Goal: Information Seeking & Learning: Learn about a topic

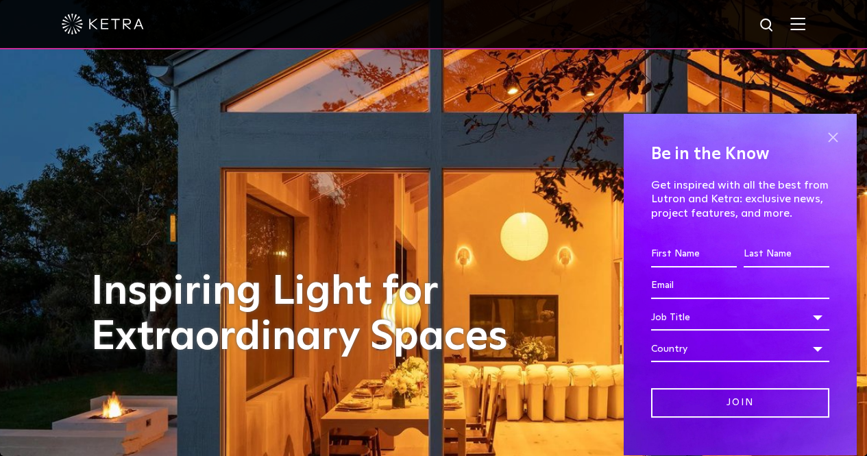
click at [822, 129] on span at bounding box center [832, 137] width 21 height 21
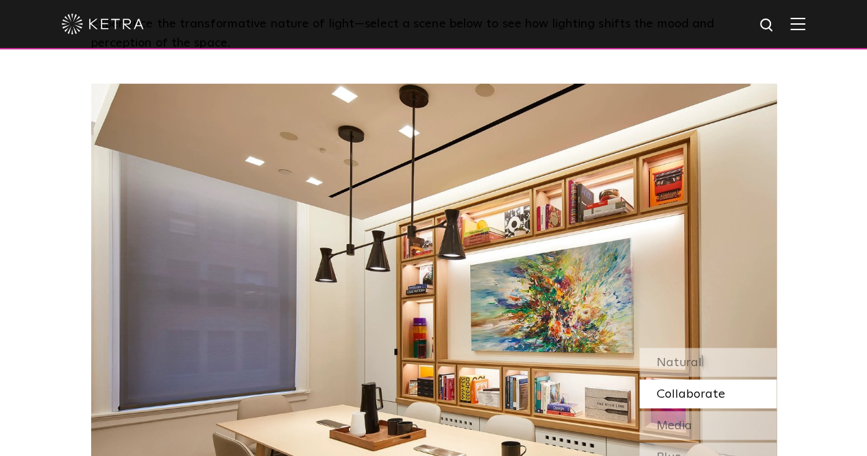
scroll to position [1119, 0]
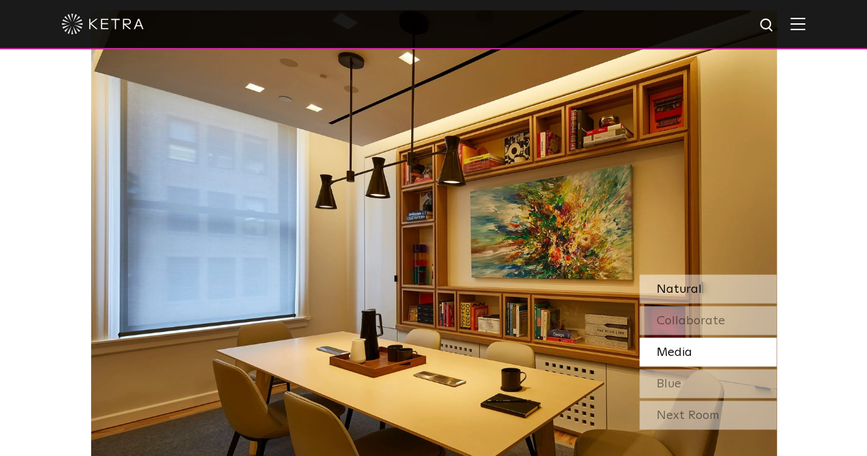
click at [699, 284] on div "Natural" at bounding box center [707, 288] width 137 height 29
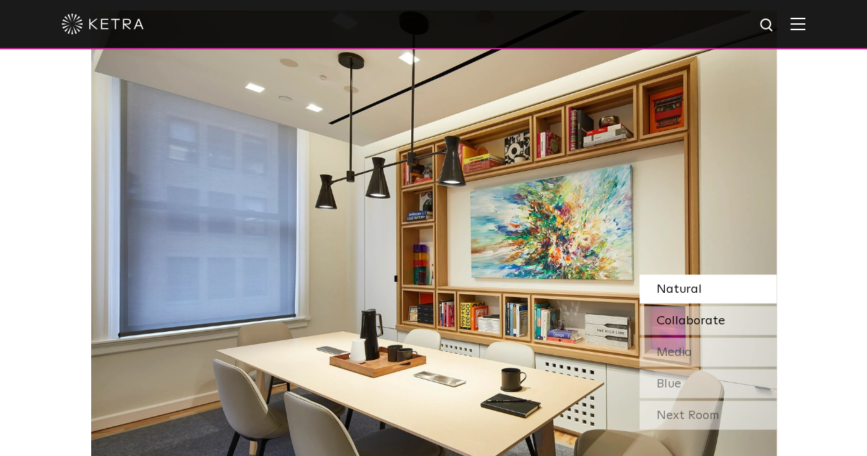
click at [721, 321] on span "Collaborate" at bounding box center [691, 320] width 69 height 12
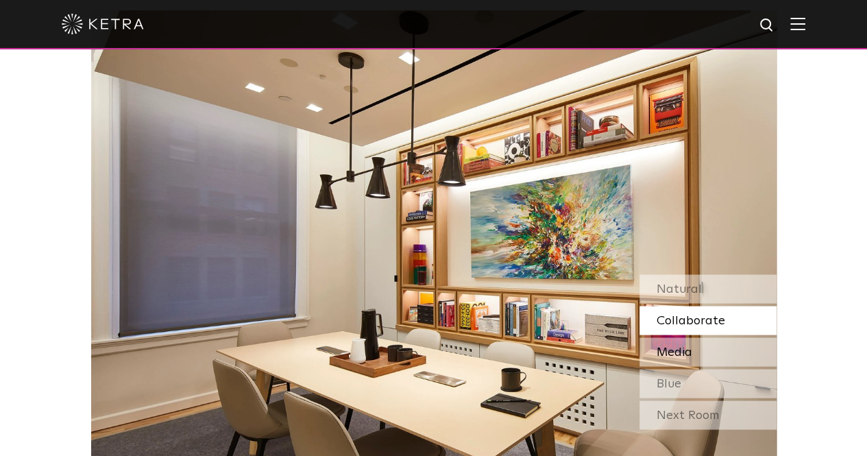
click at [720, 346] on div "Media" at bounding box center [707, 351] width 137 height 29
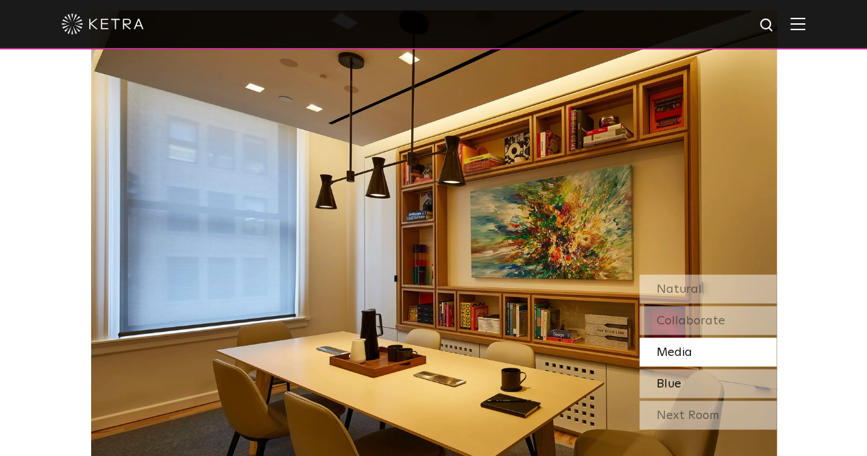
click at [708, 390] on div "Blue" at bounding box center [707, 383] width 137 height 29
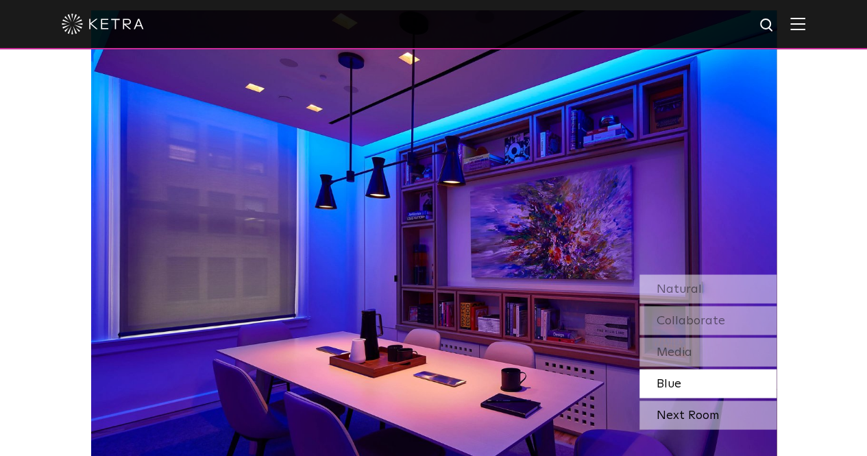
click at [703, 424] on div "Next Room" at bounding box center [707, 414] width 137 height 29
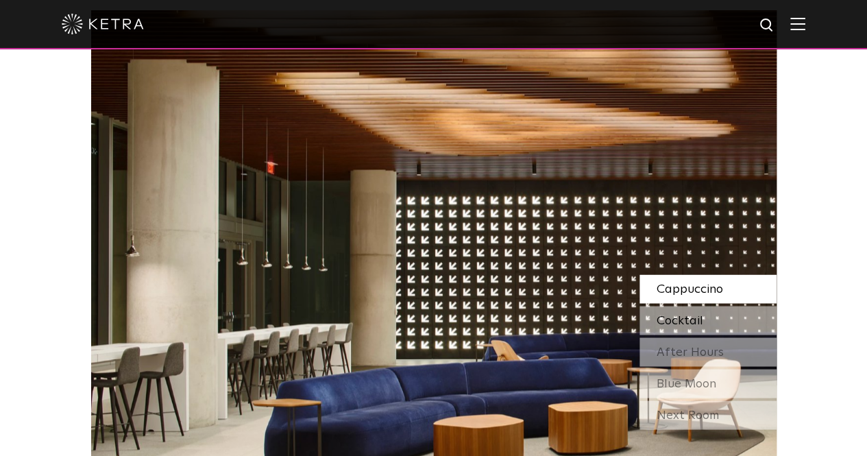
click at [724, 315] on div "Cocktail" at bounding box center [707, 320] width 137 height 29
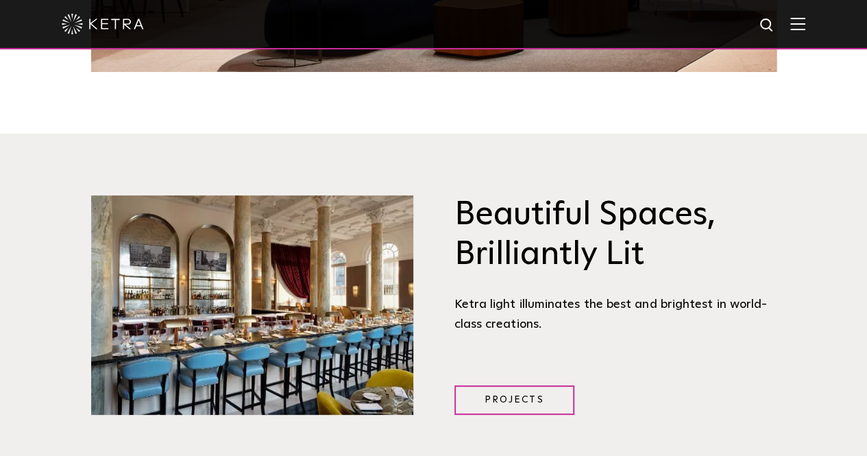
scroll to position [1636, 0]
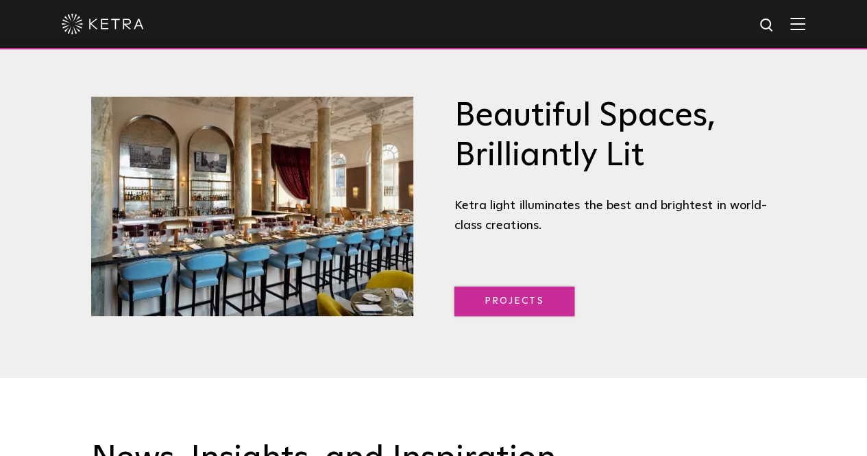
click at [541, 297] on link "Projects" at bounding box center [514, 300] width 120 height 29
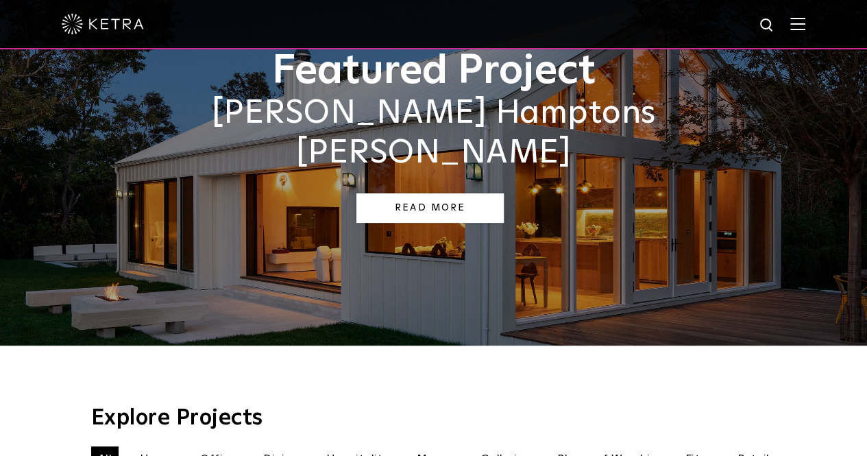
click at [436, 193] on link "Read More" at bounding box center [429, 207] width 147 height 29
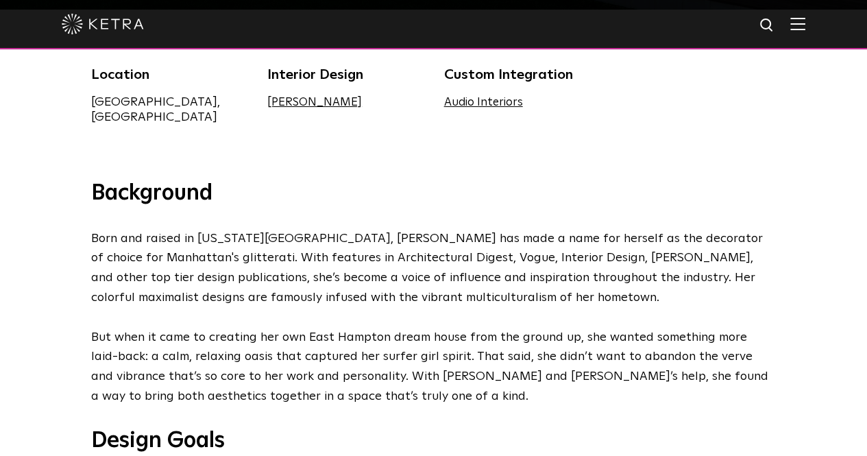
scroll to position [441, 0]
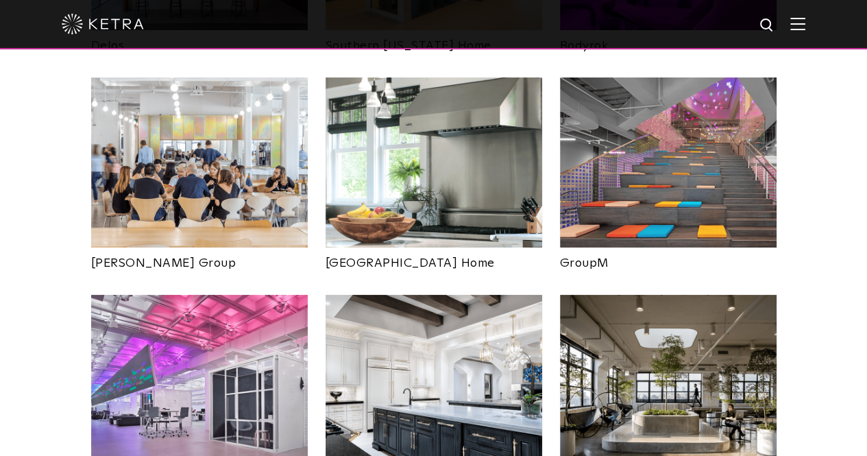
scroll to position [2328, 0]
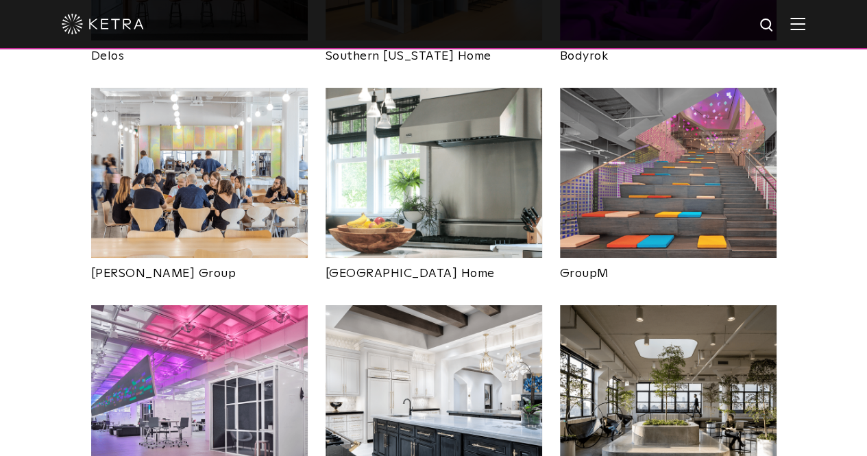
click at [466, 134] on img at bounding box center [434, 173] width 217 height 170
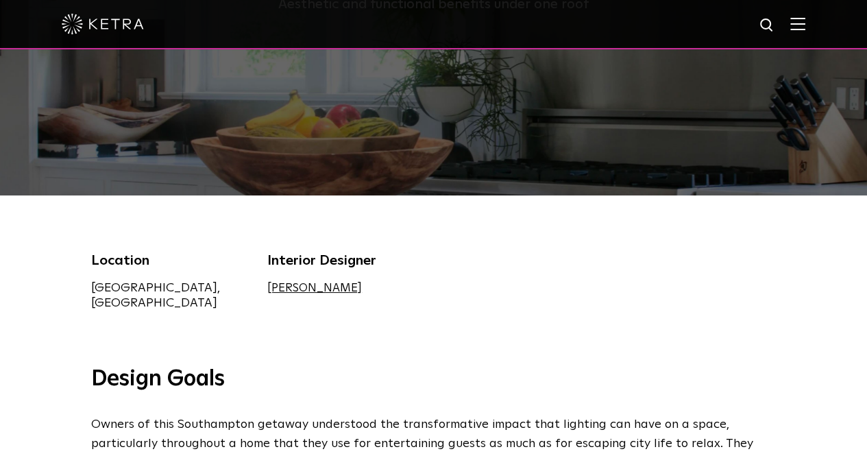
scroll to position [418, 0]
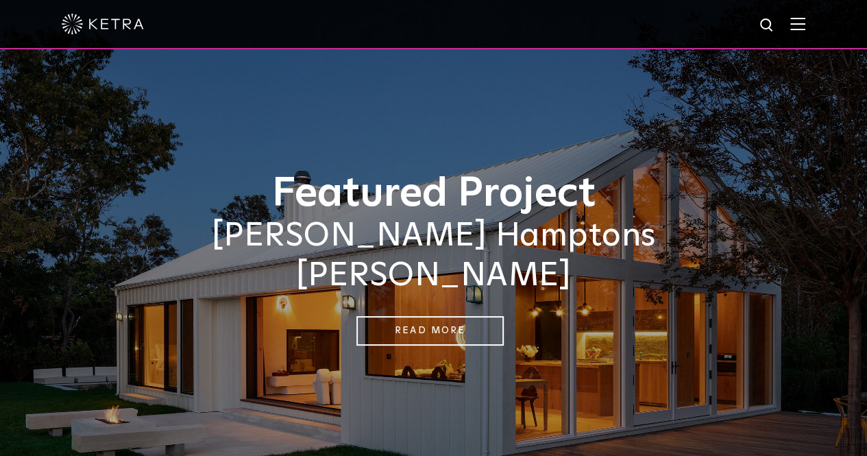
click at [108, 22] on img at bounding box center [103, 24] width 82 height 21
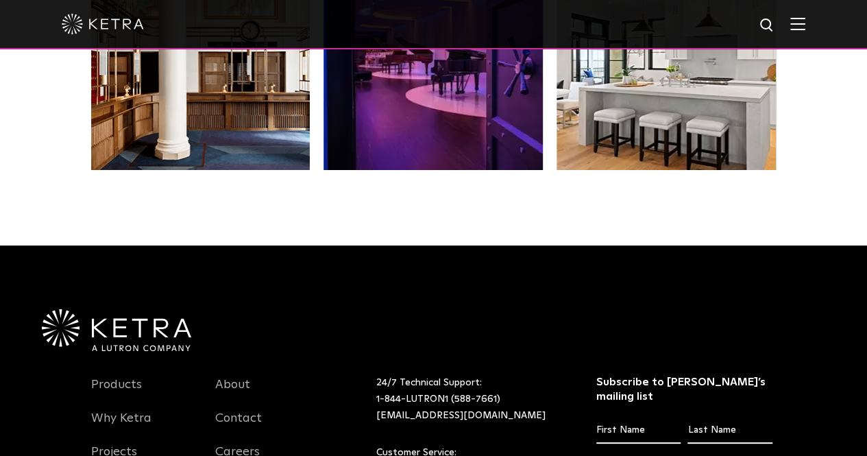
scroll to position [2881, 0]
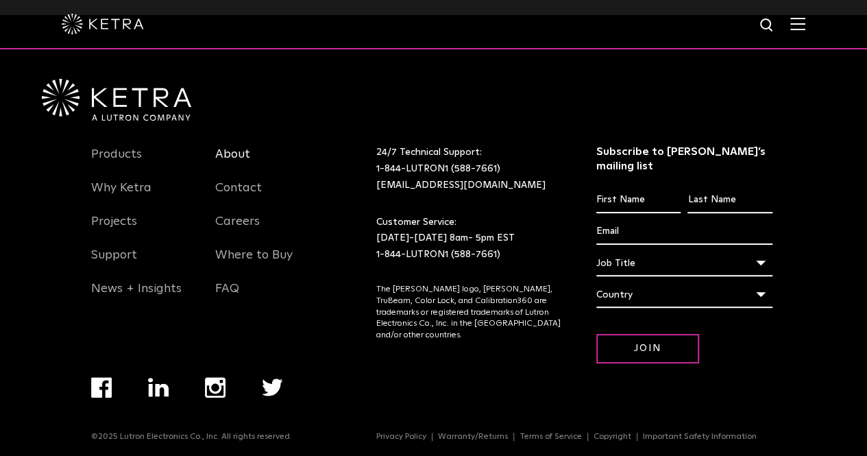
click at [229, 147] on link "About" at bounding box center [232, 163] width 35 height 32
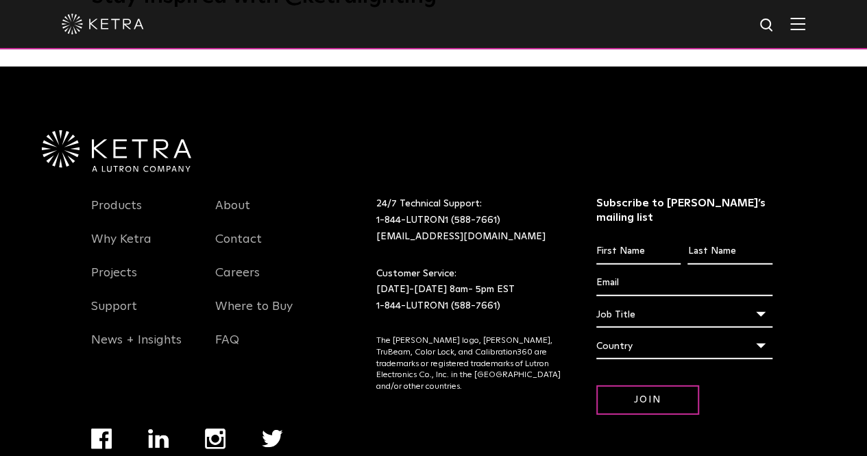
scroll to position [1755, 0]
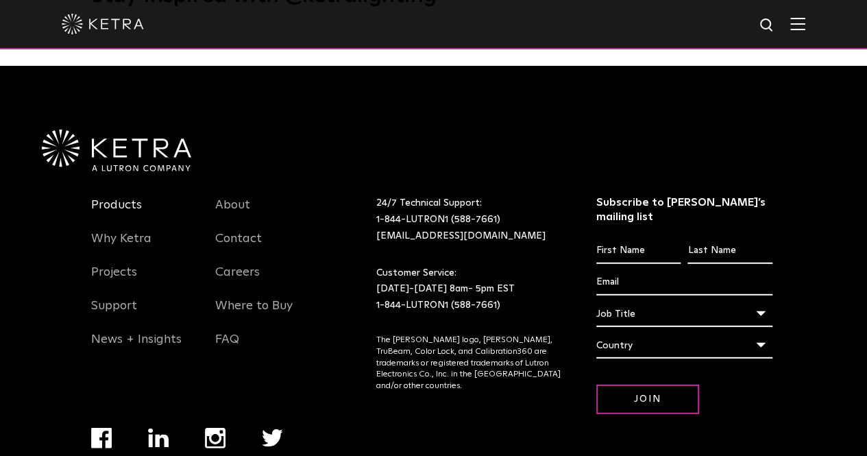
click at [130, 197] on link "Products" at bounding box center [116, 213] width 51 height 32
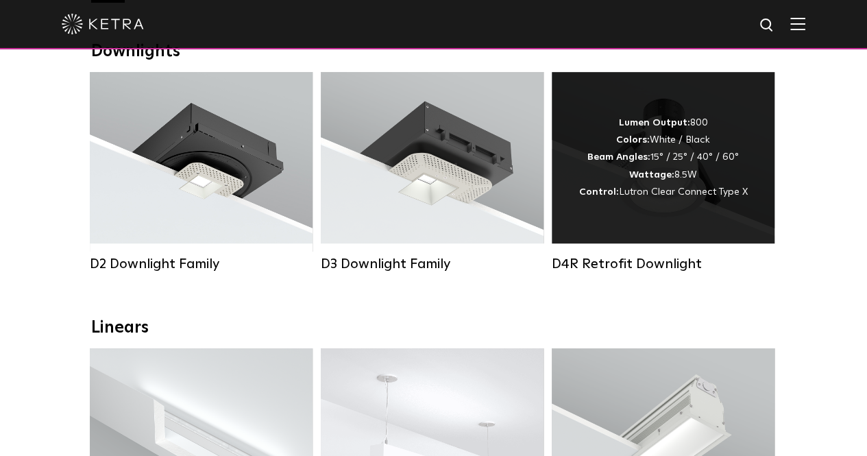
click at [632, 161] on strong "Beam Angles:" at bounding box center [618, 157] width 63 height 10
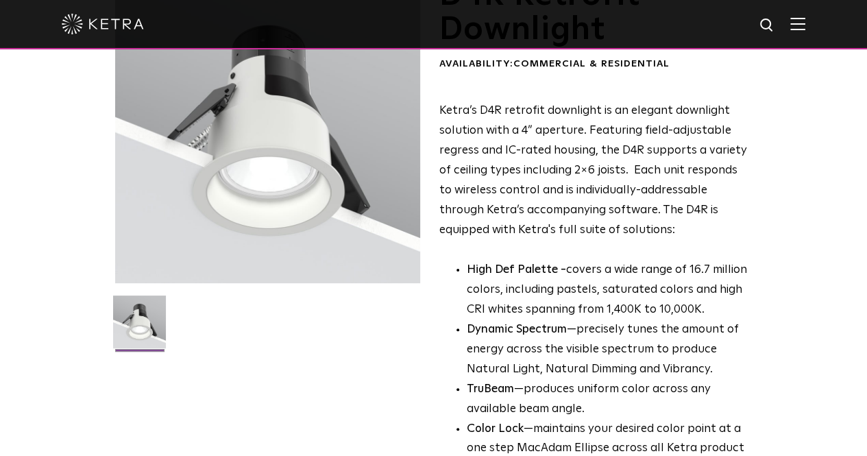
scroll to position [123, 0]
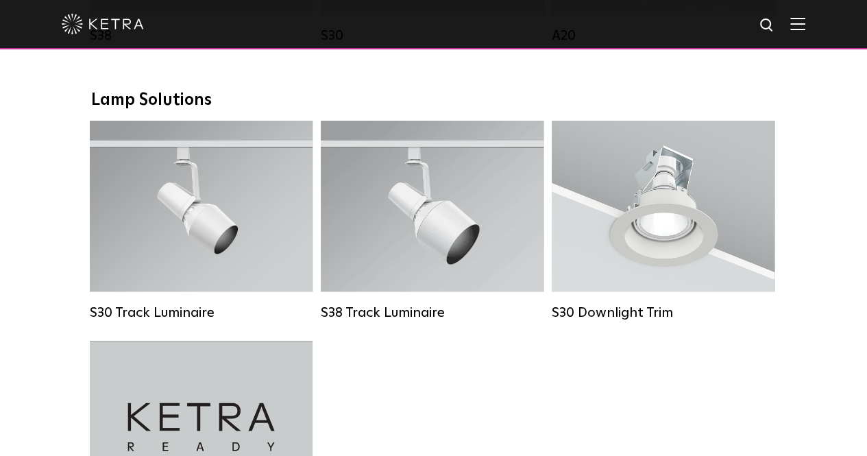
scroll to position [1226, 0]
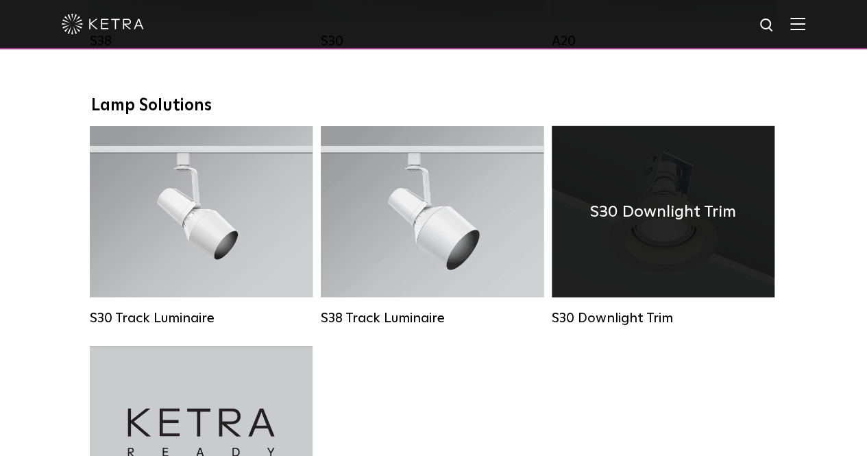
click at [716, 224] on h4 "S30 Downlight Trim" at bounding box center [663, 211] width 146 height 26
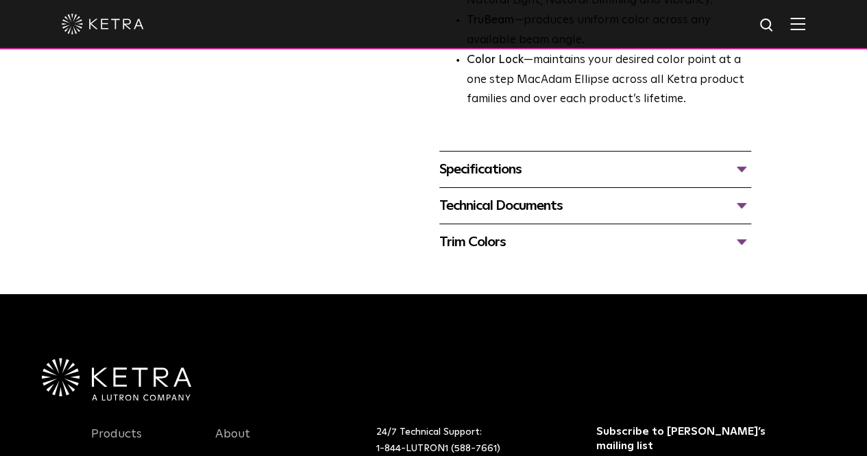
scroll to position [541, 0]
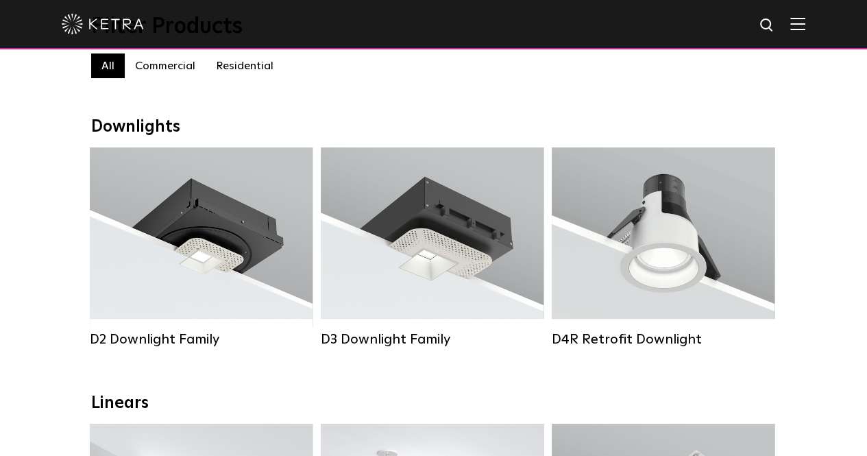
scroll to position [154, 0]
click at [228, 68] on label "Residential" at bounding box center [245, 66] width 78 height 25
